Goal: Transaction & Acquisition: Purchase product/service

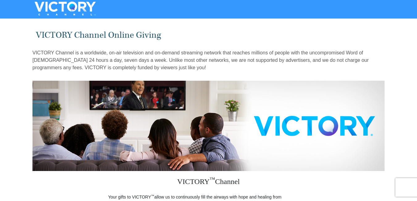
drag, startPoint x: 400, startPoint y: 23, endPoint x: 401, endPoint y: 40, distance: 16.4
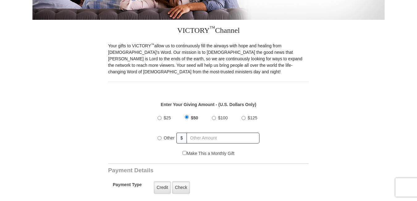
scroll to position [153, 0]
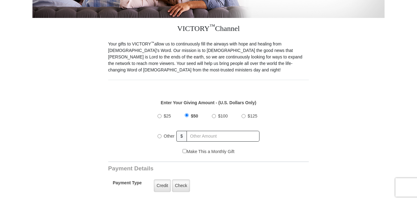
click at [160, 134] on input "Other" at bounding box center [160, 136] width 4 height 4
radio input "true"
type input "23.00"
click at [161, 179] on label "Credit" at bounding box center [162, 185] width 17 height 13
click at [0, 0] on input "Credit" at bounding box center [0, 0] width 0 height 0
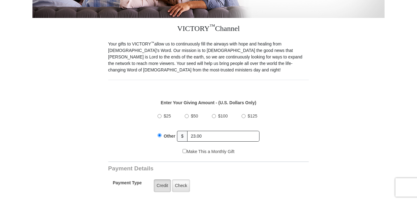
click at [161, 179] on label "Credit" at bounding box center [162, 185] width 17 height 13
click at [0, 0] on input "Credit" at bounding box center [0, 0] width 0 height 0
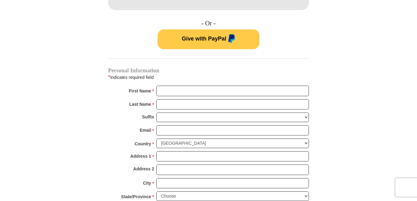
scroll to position [431, 0]
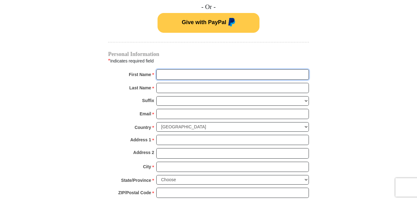
click at [253, 69] on input "First Name *" at bounding box center [232, 74] width 153 height 11
type input "[PERSON_NAME]"
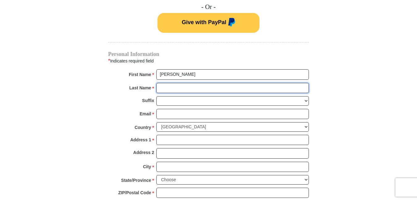
type input "czigeledi"
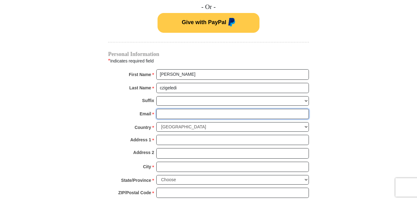
type input "[EMAIL_ADDRESS][DOMAIN_NAME]"
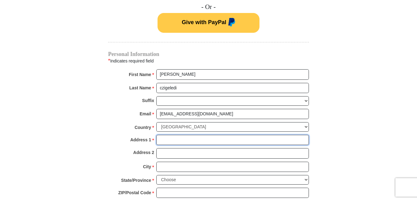
type input "915 so. malgren ave,"
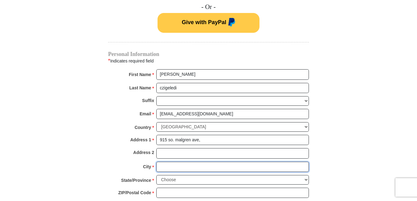
type input "san [PERSON_NAME]"
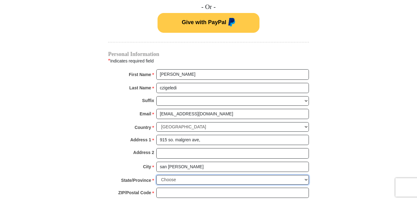
select select "CA"
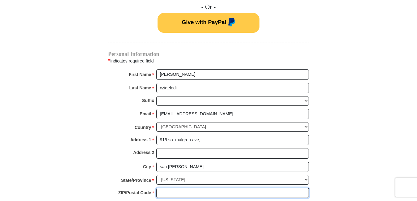
type input "90732"
type input "3103081309"
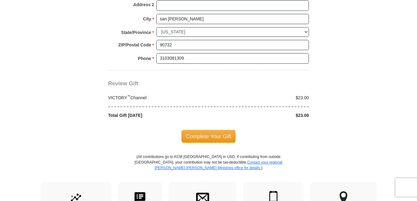
scroll to position [583, 0]
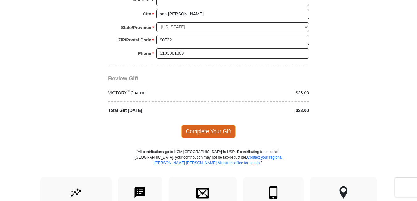
click at [207, 125] on span "Complete Your Gift" at bounding box center [208, 131] width 55 height 13
